Goal: Transaction & Acquisition: Purchase product/service

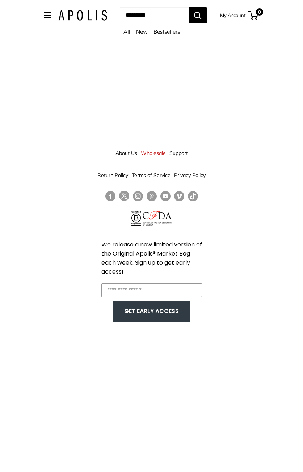
click at [169, 31] on link "Bestsellers" at bounding box center [166, 31] width 26 height 7
